Goal: Transaction & Acquisition: Book appointment/travel/reservation

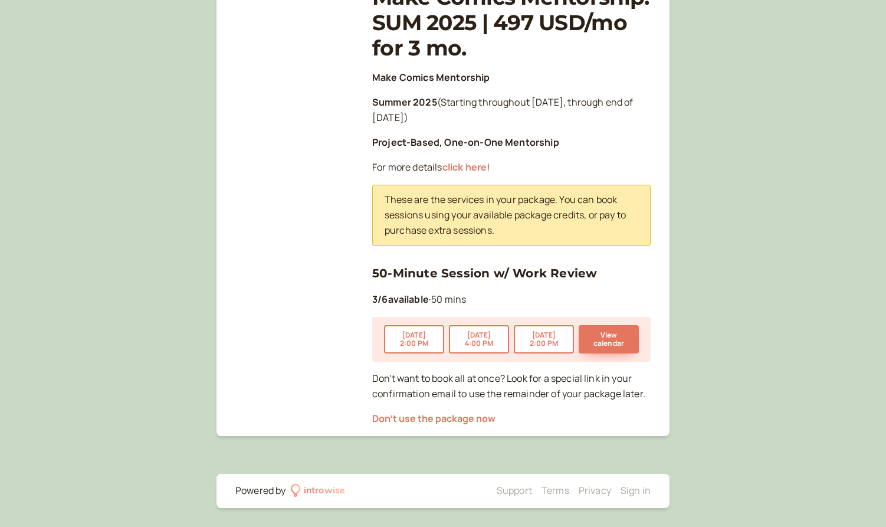
scroll to position [201, 0]
click at [620, 341] on button "View calendar" at bounding box center [609, 339] width 60 height 28
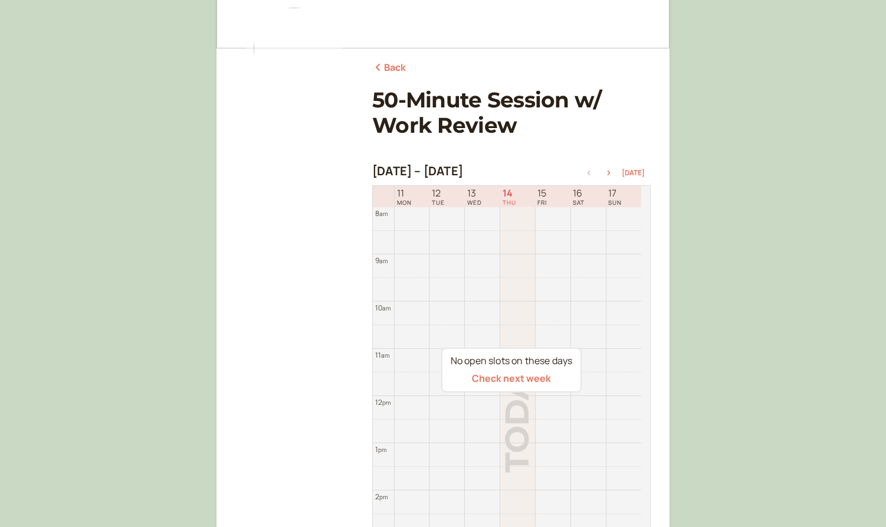
scroll to position [119, 0]
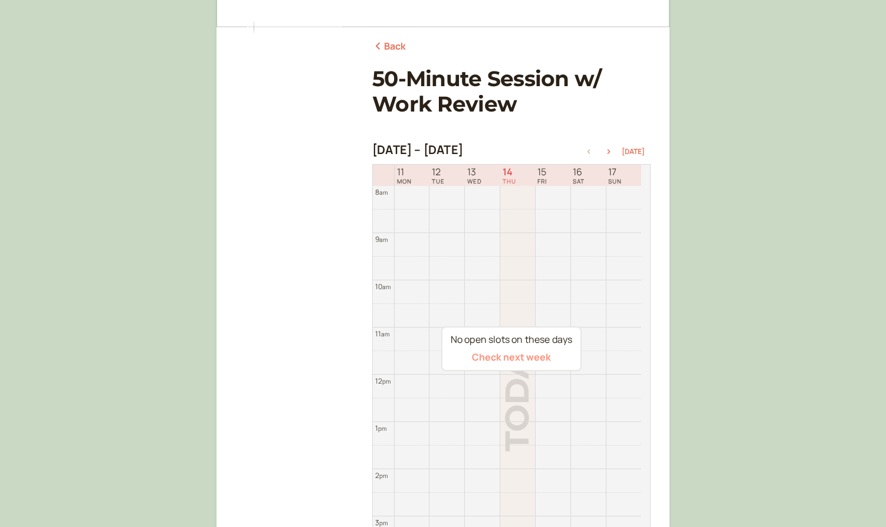
click at [519, 354] on button "Check next week" at bounding box center [511, 357] width 79 height 11
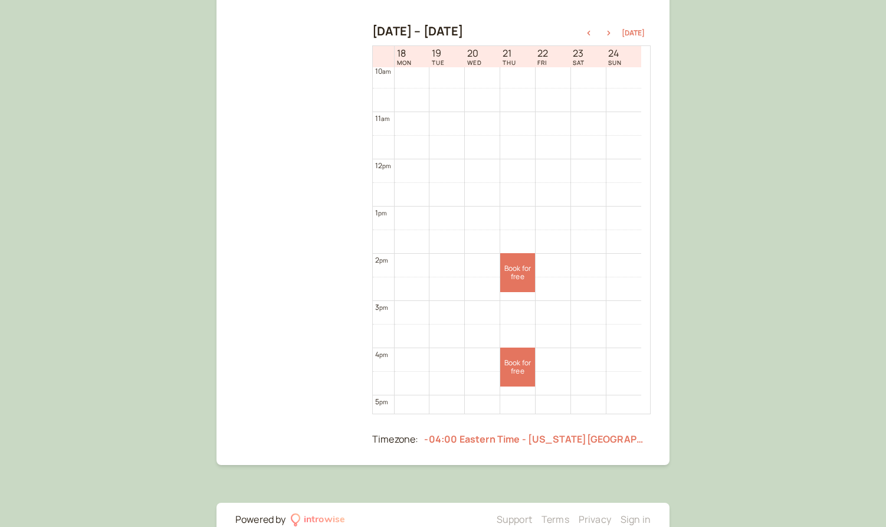
scroll to position [458, 0]
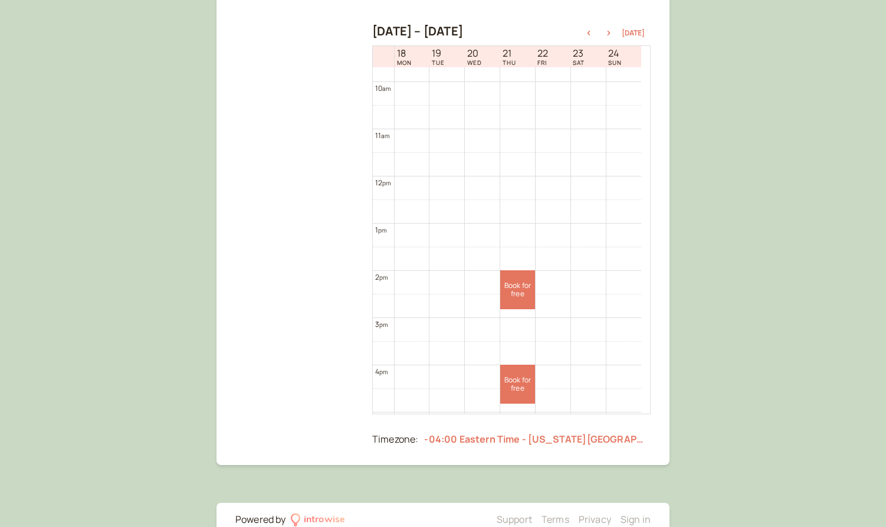
click at [681, 155] on div "Back 50-Minute Session w/ Work Review [DATE] – [DATE] [DATE] 18 MON 19 TUE 20 W…" at bounding box center [443, 159] width 886 height 794
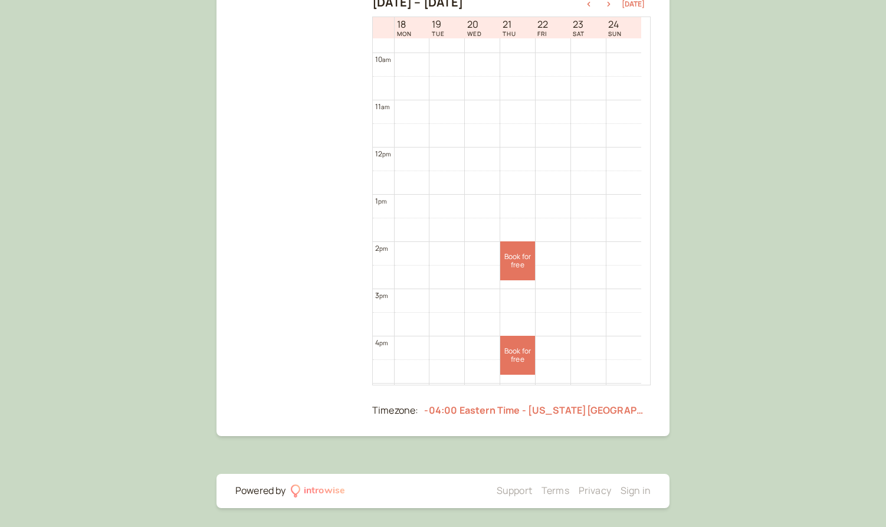
scroll to position [14, 0]
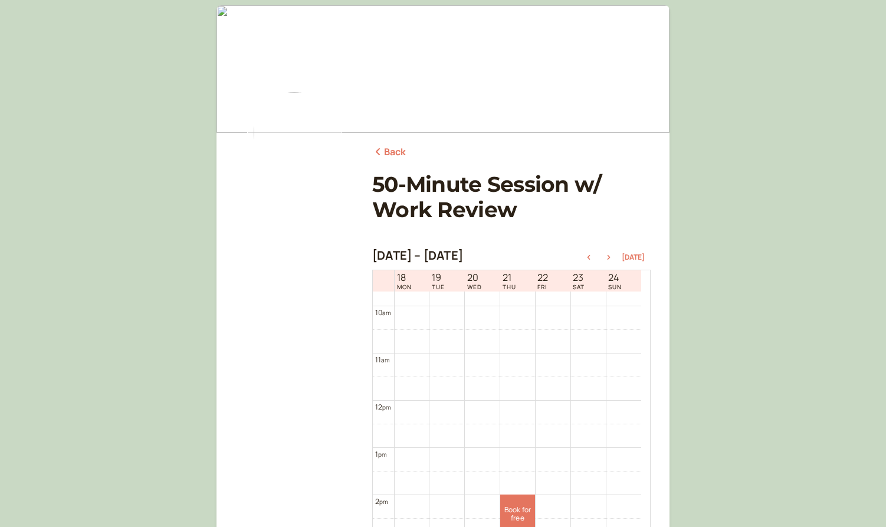
click at [387, 145] on link "Back" at bounding box center [389, 152] width 34 height 15
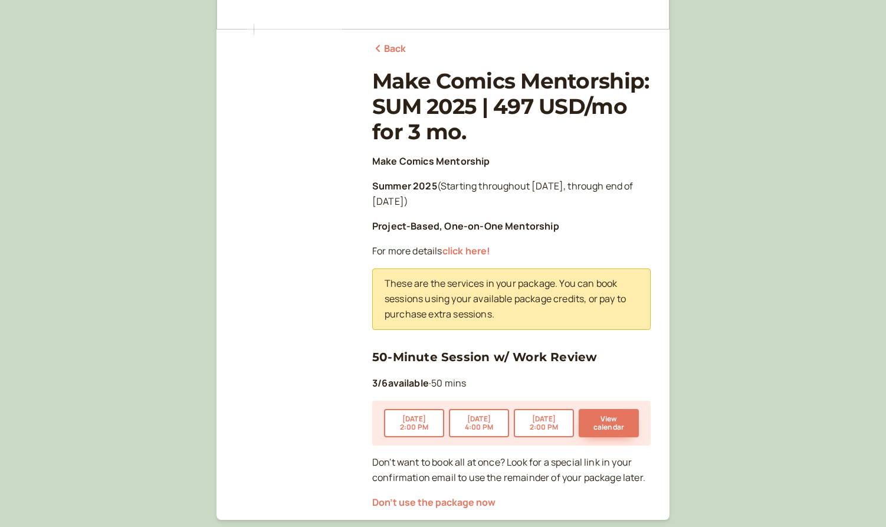
scroll to position [139, 0]
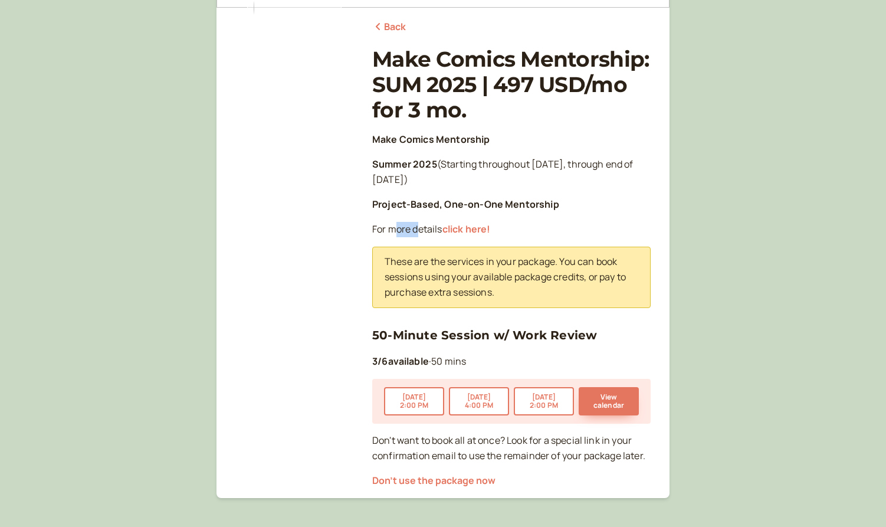
drag, startPoint x: 399, startPoint y: 226, endPoint x: 421, endPoint y: 231, distance: 22.5
click at [421, 231] on p "For more details click here!" at bounding box center [511, 229] width 279 height 15
click at [421, 232] on p "For more details click here!" at bounding box center [511, 229] width 279 height 15
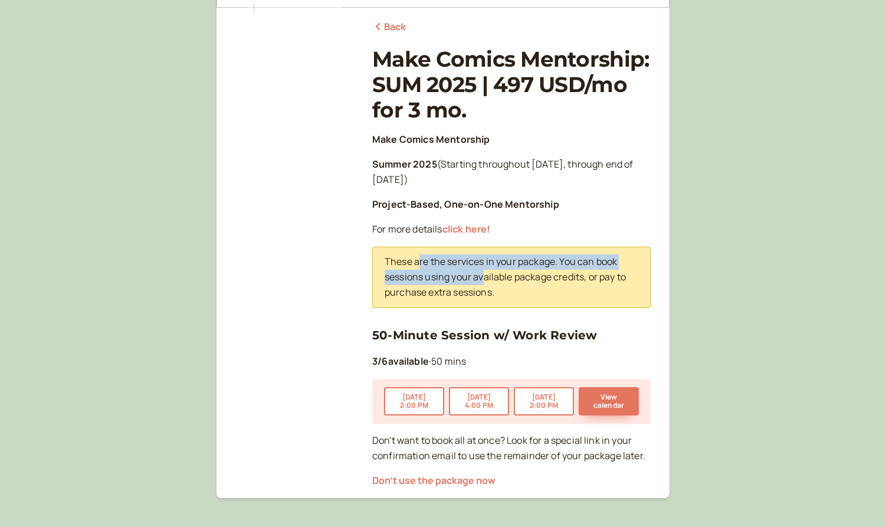
drag, startPoint x: 420, startPoint y: 269, endPoint x: 486, endPoint y: 274, distance: 66.4
click at [485, 274] on p "These are the services in your package. You can book sessions using your availa…" at bounding box center [512, 277] width 254 height 46
click at [486, 274] on p "These are the services in your package. You can book sessions using your availa…" at bounding box center [512, 277] width 254 height 46
drag, startPoint x: 397, startPoint y: 266, endPoint x: 514, endPoint y: 283, distance: 118.1
click at [513, 283] on p "These are the services in your package. You can book sessions using your availa…" at bounding box center [512, 277] width 254 height 46
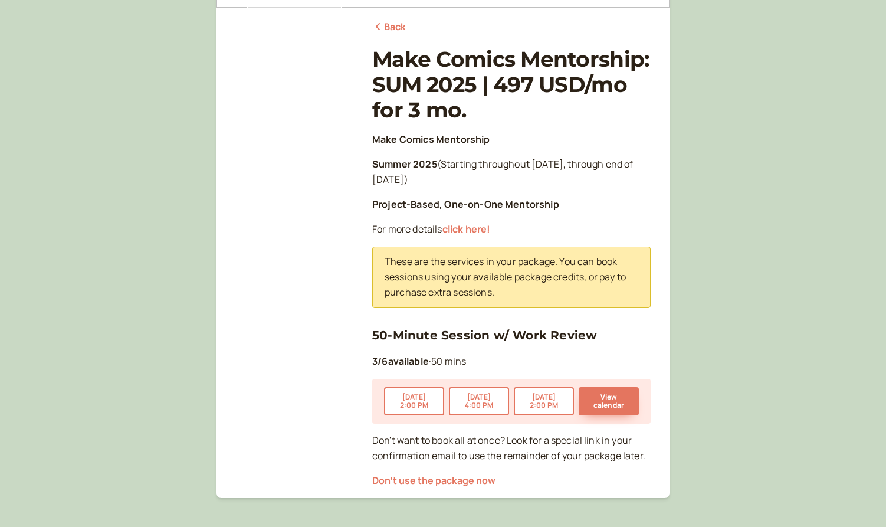
click at [514, 284] on p "These are the services in your package. You can book sessions using your availa…" at bounding box center [512, 277] width 254 height 46
drag, startPoint x: 401, startPoint y: 276, endPoint x: 504, endPoint y: 283, distance: 103.0
click at [503, 283] on p "These are the services in your package. You can book sessions using your availa…" at bounding box center [512, 277] width 254 height 46
click at [503, 284] on p "These are the services in your package. You can book sessions using your availa…" at bounding box center [512, 277] width 254 height 46
drag, startPoint x: 430, startPoint y: 294, endPoint x: 495, endPoint y: 295, distance: 64.3
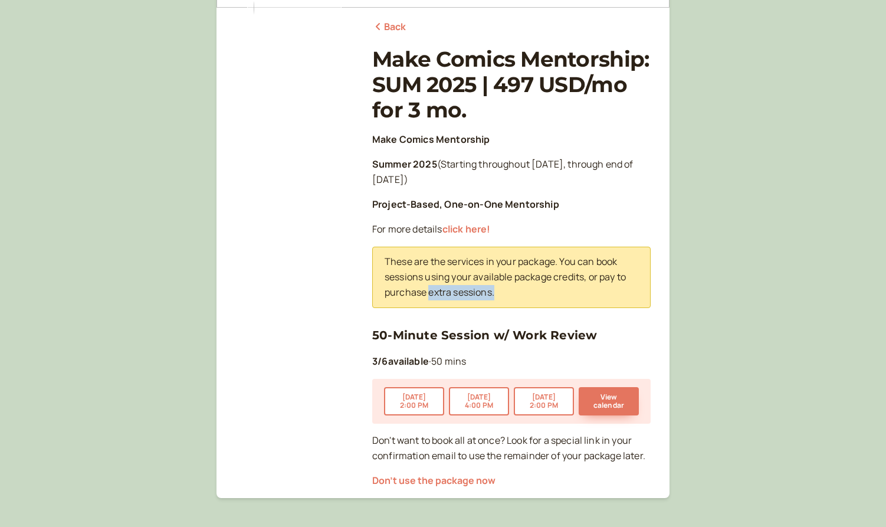
click at [495, 295] on p "These are the services in your package. You can book sessions using your availa…" at bounding box center [512, 277] width 254 height 46
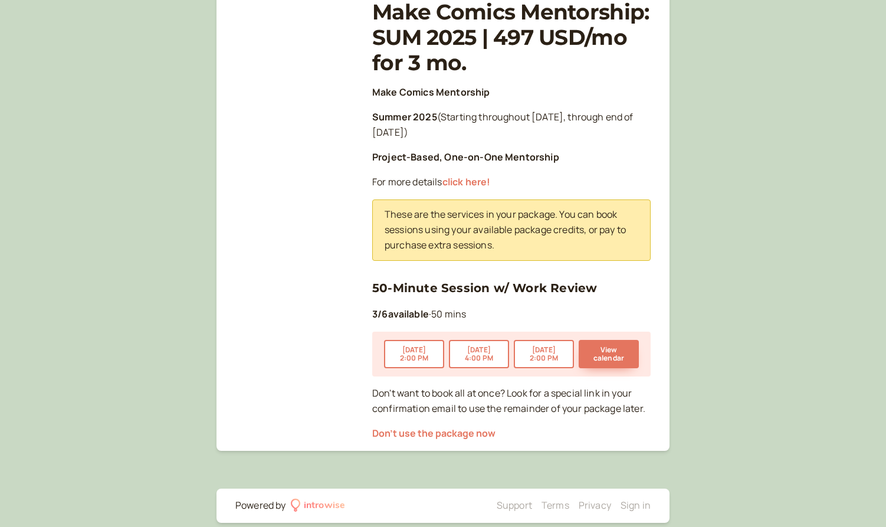
scroll to position [201, 0]
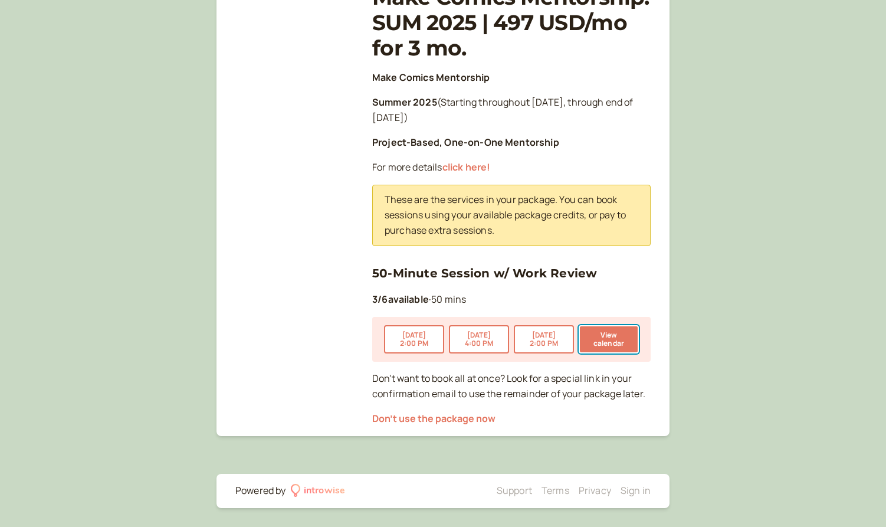
drag, startPoint x: 624, startPoint y: 336, endPoint x: 623, endPoint y: 281, distance: 54.9
click at [623, 281] on div "50-Minute Session w/ Work Review 3 / 6 available · 50 mins [DATE] 2:00 PM [DATE…" at bounding box center [511, 313] width 279 height 98
click at [545, 341] on button "[DATE] 2:00 PM" at bounding box center [544, 339] width 60 height 28
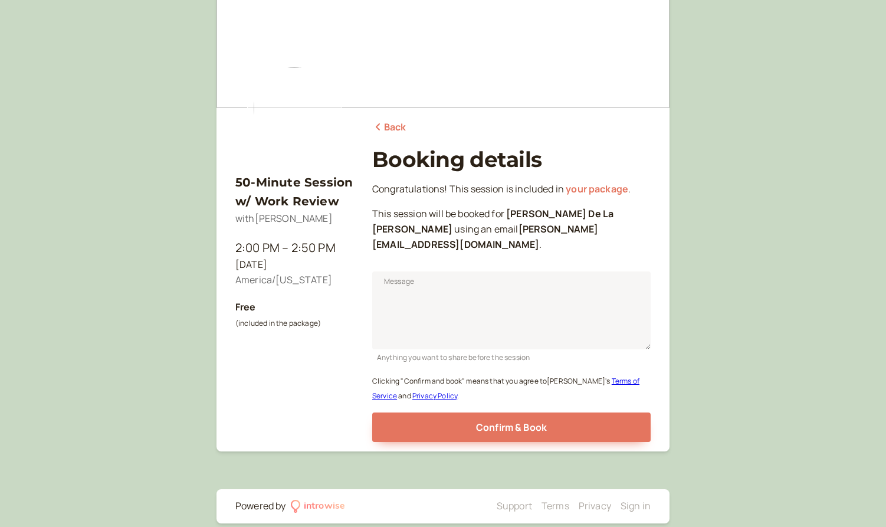
click at [587, 145] on div "Back Booking details Congratulations! This session is included in your package …" at bounding box center [511, 275] width 279 height 334
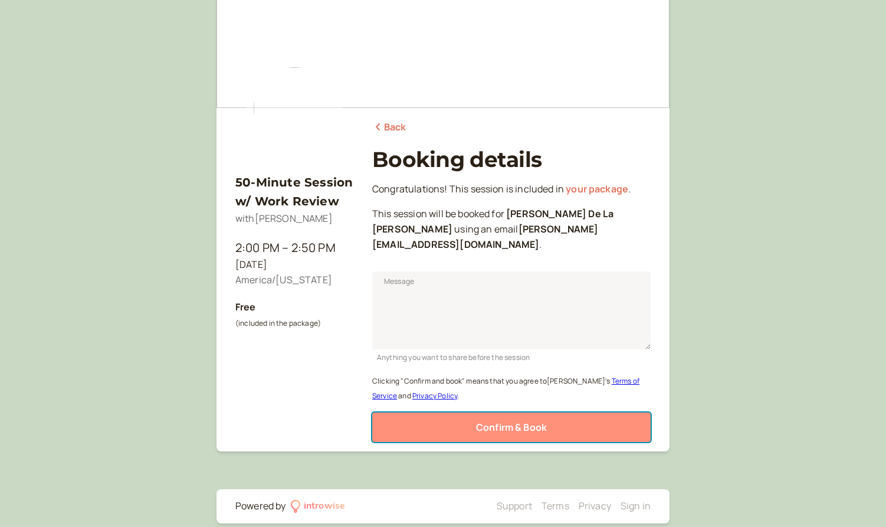
click at [547, 421] on span "Confirm & Book" at bounding box center [511, 427] width 71 height 13
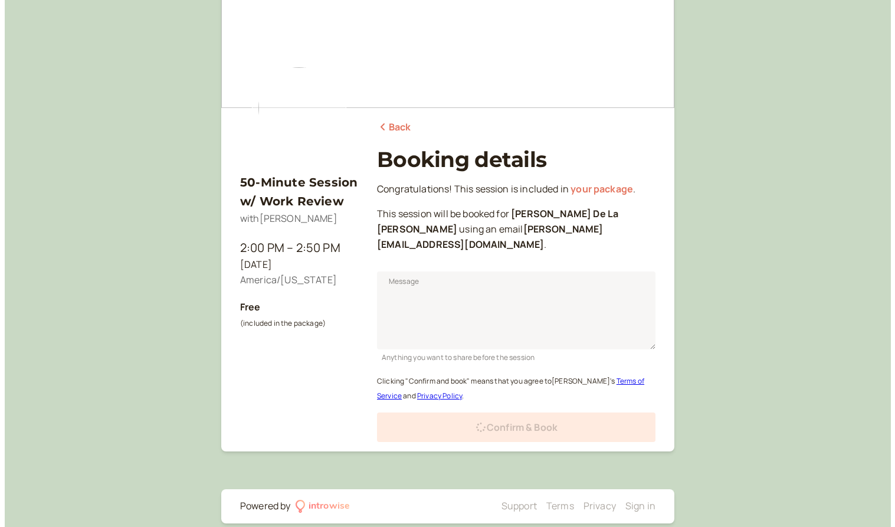
scroll to position [0, 0]
